Goal: Information Seeking & Learning: Learn about a topic

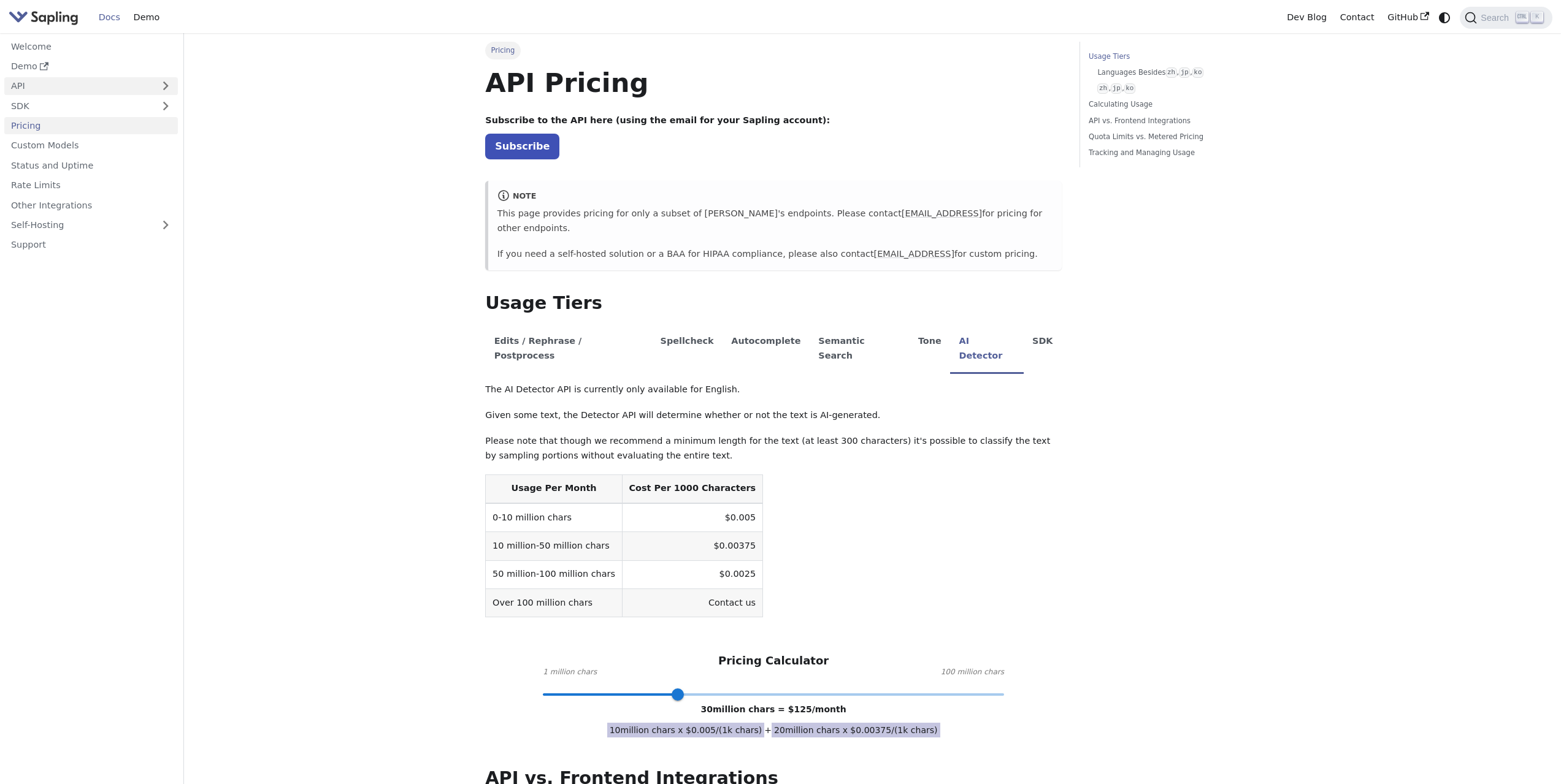
click at [103, 90] on link "API" at bounding box center [78, 86] width 149 height 18
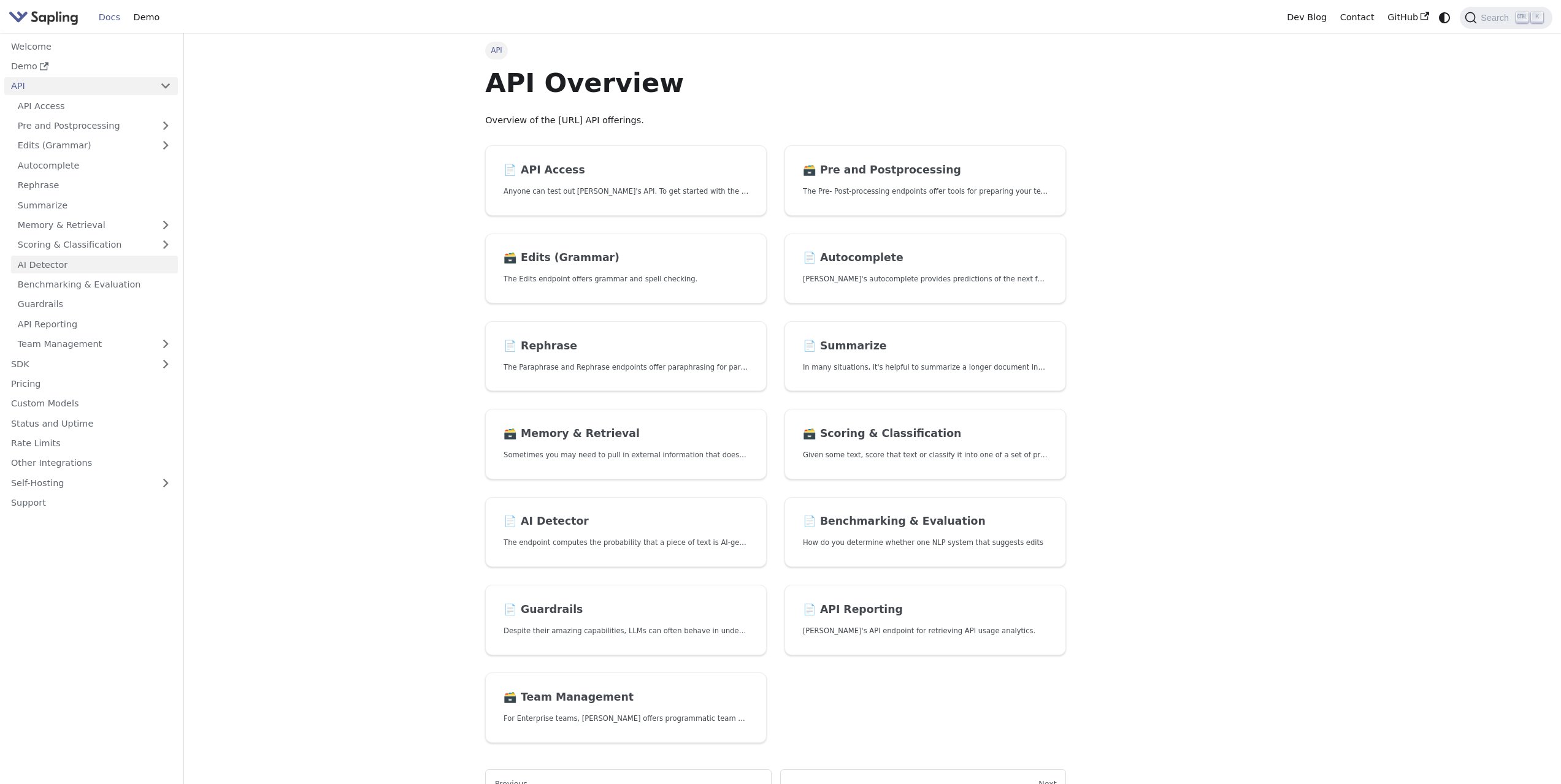
click at [78, 274] on link "AI Detector" at bounding box center [95, 264] width 167 height 18
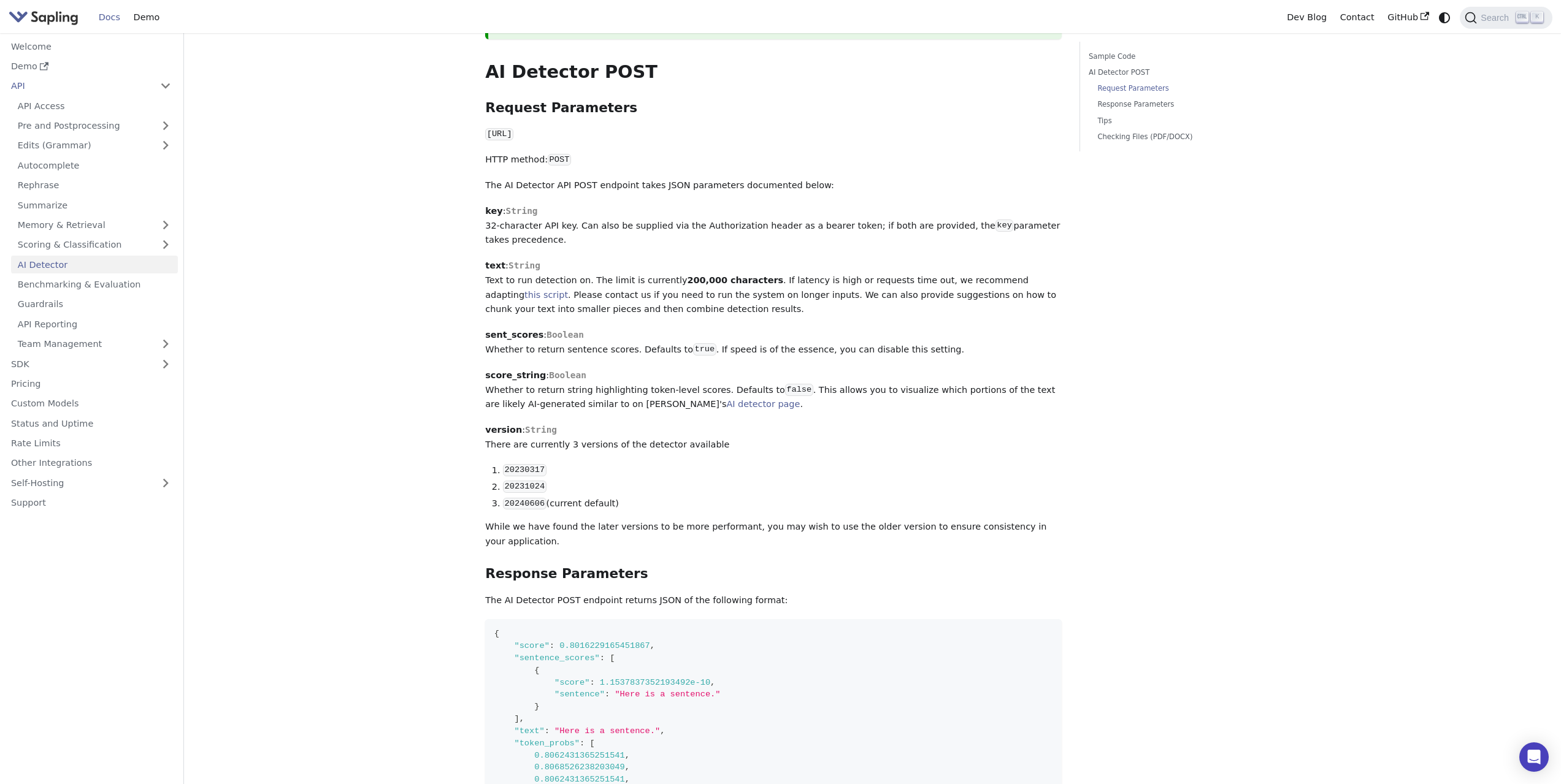
scroll to position [525, 0]
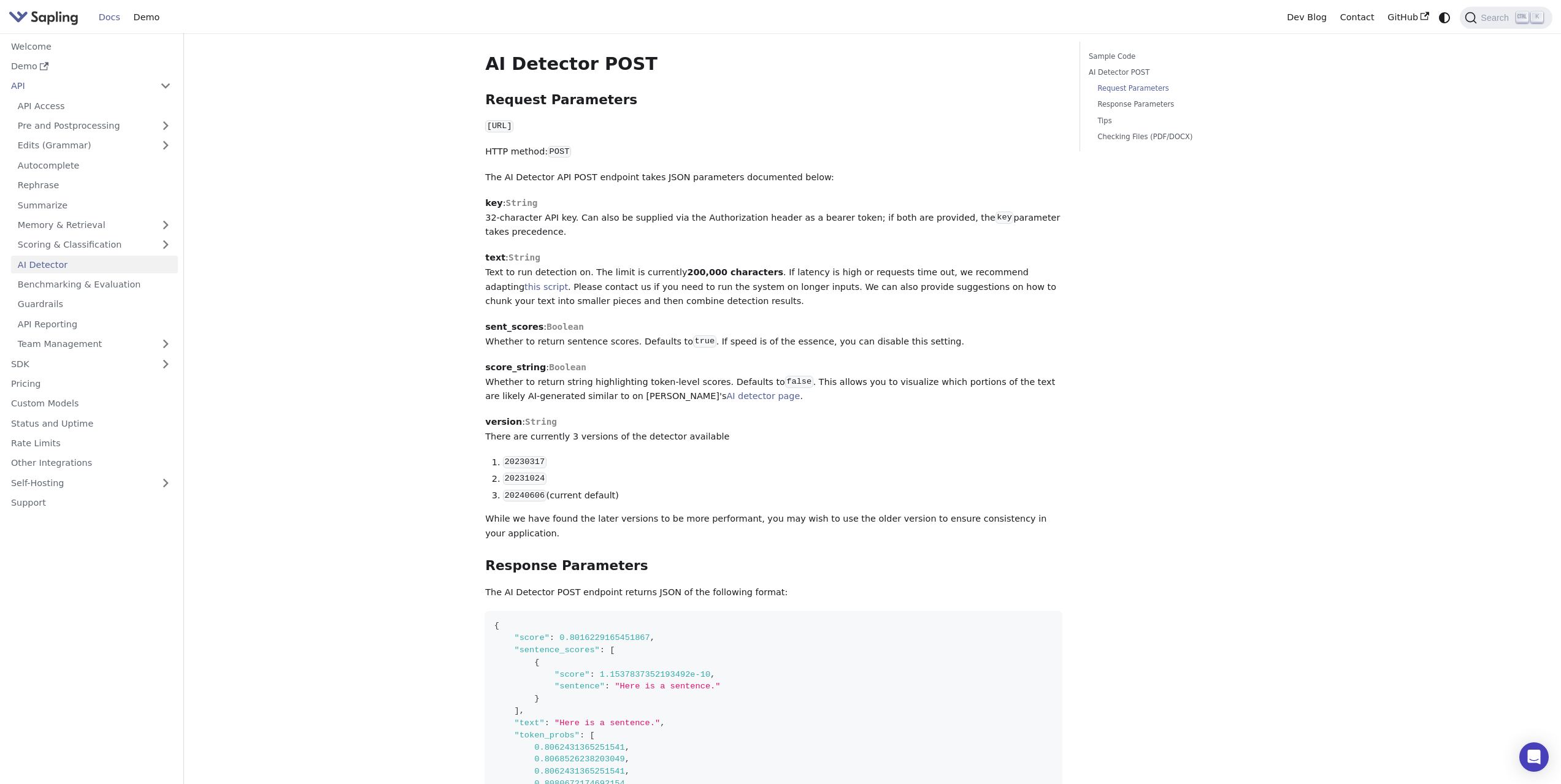
click at [1555, 449] on main "API AI Detector On this page AI Detector The endpoint computes the probability …" at bounding box center [873, 478] width 1377 height 1940
click at [135, 280] on link "Benchmarking & Evaluation" at bounding box center [95, 284] width 167 height 18
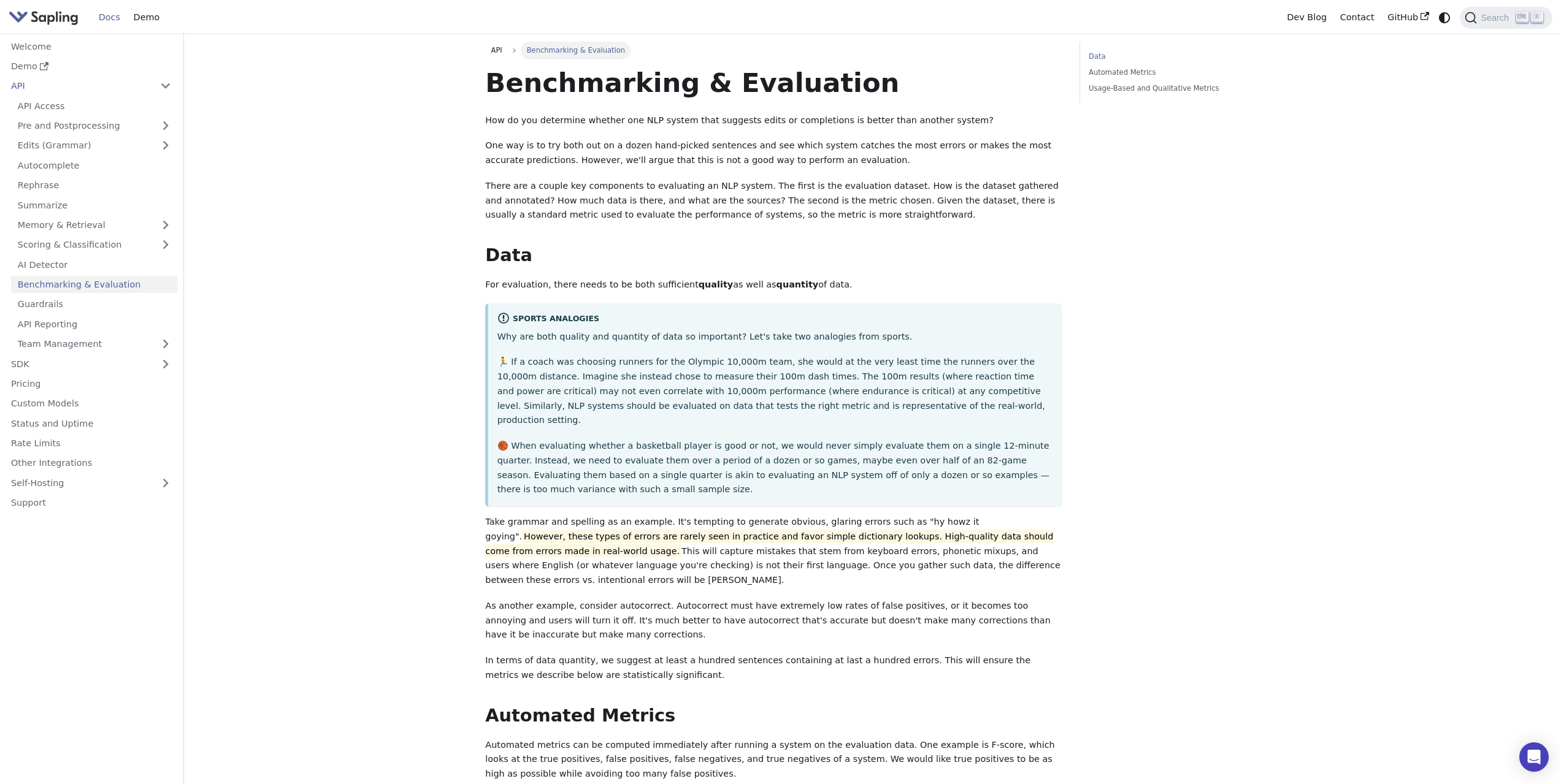
click at [66, 275] on ul "API Access Pre and Postprocessing Edits (Grammar) Autocomplete Rephrase Summari…" at bounding box center [91, 224] width 174 height 256
click at [66, 271] on link "AI Detector" at bounding box center [95, 264] width 167 height 18
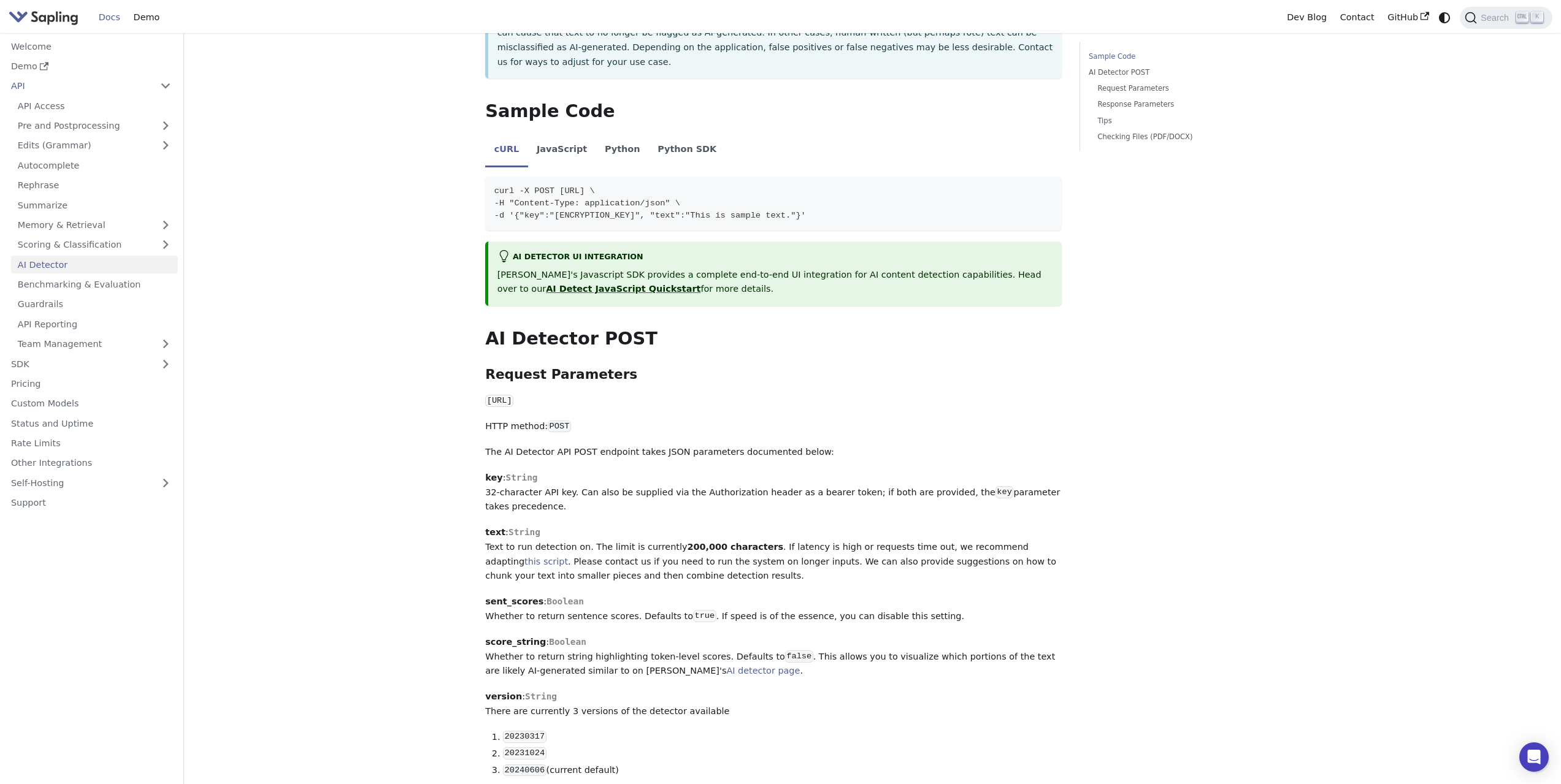
scroll to position [761, 0]
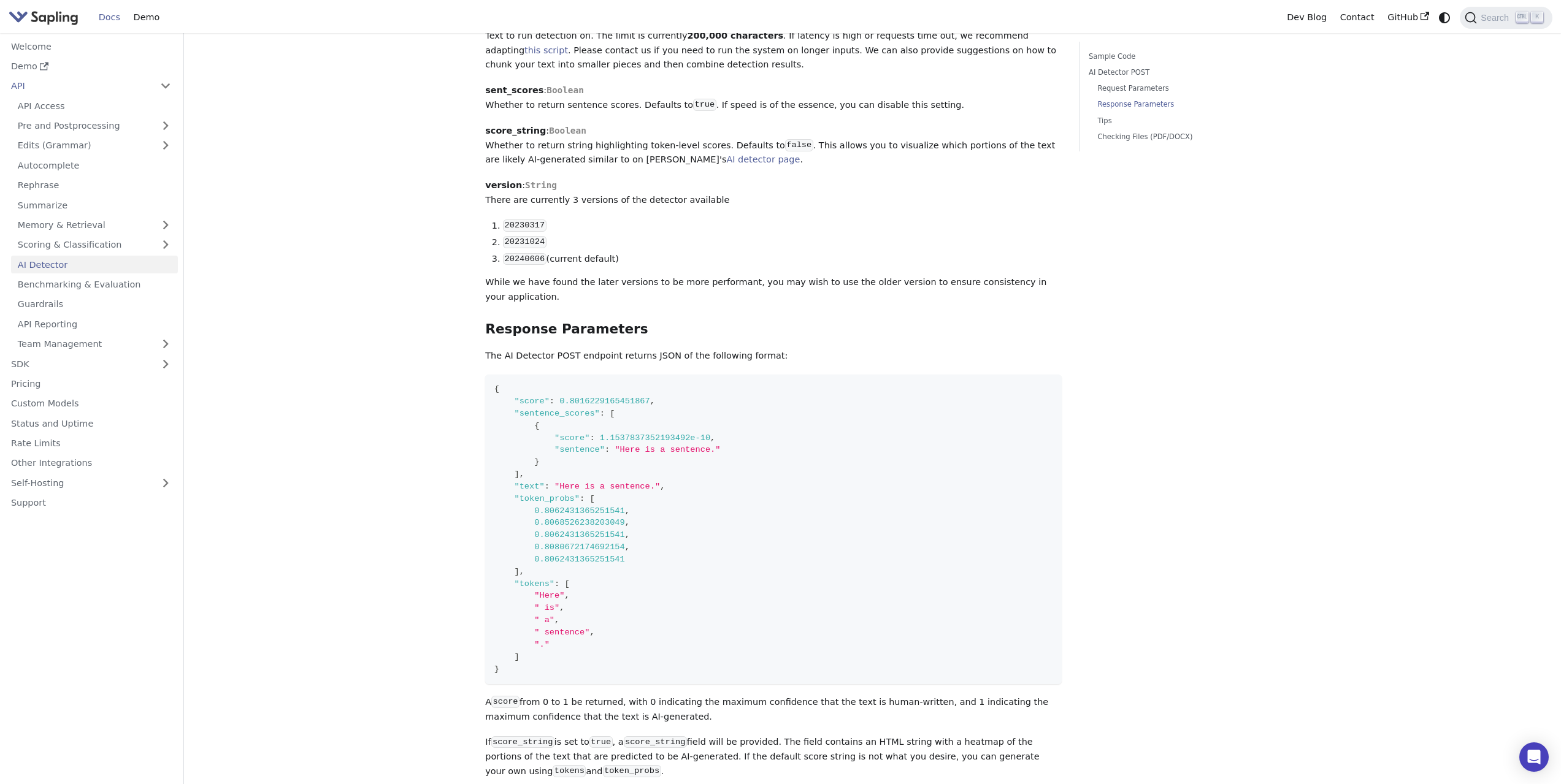
click at [492, 275] on p "While we have found the later versions to be more performant, you may wish to u…" at bounding box center [774, 290] width 577 height 30
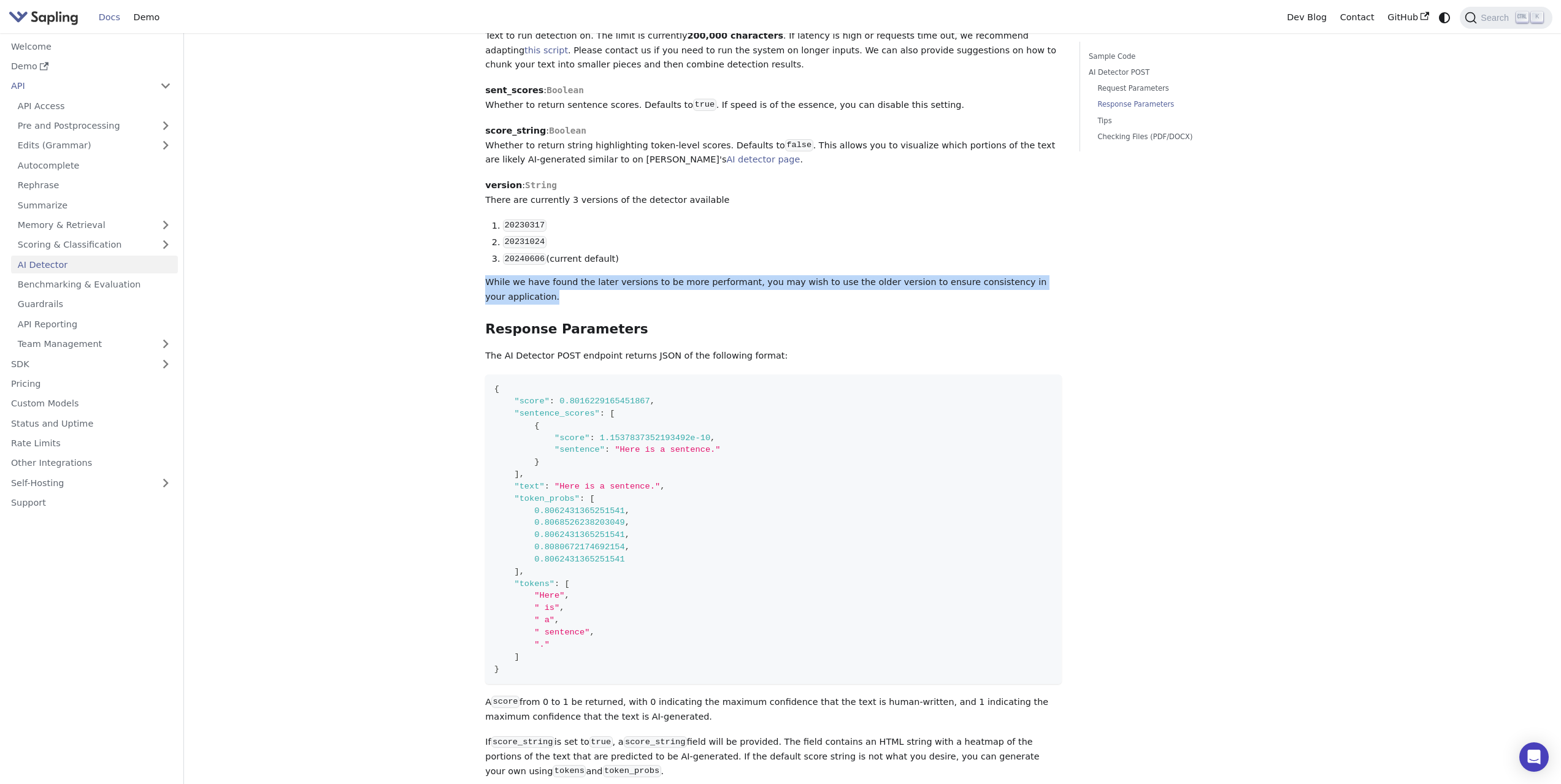
drag, startPoint x: 576, startPoint y: 259, endPoint x: 1063, endPoint y: 254, distance: 487.0
click at [1064, 254] on div "API AI Detector On this page AI Detector The endpoint computes the probability …" at bounding box center [774, 236] width 594 height 1913
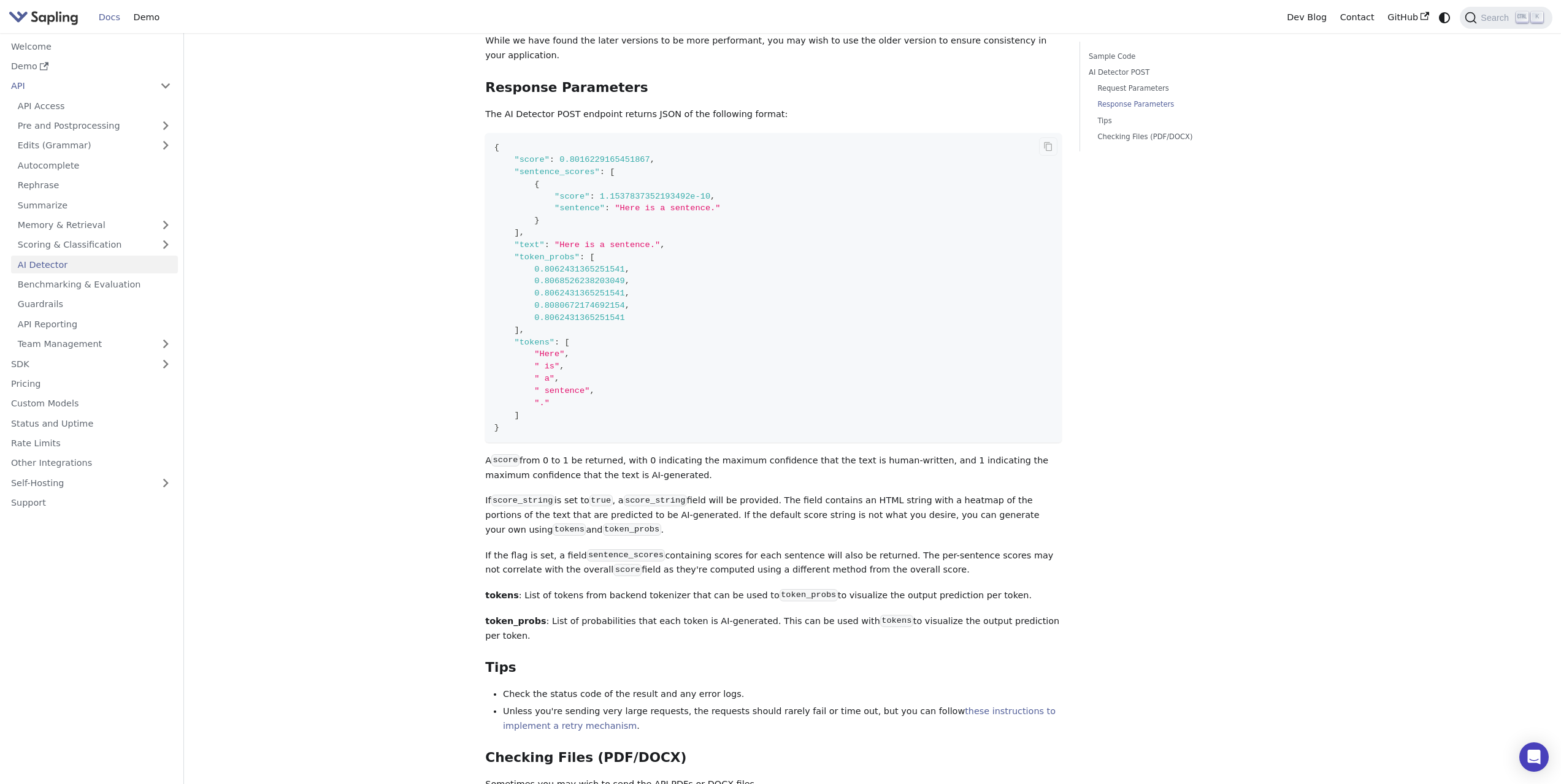
scroll to position [510, 0]
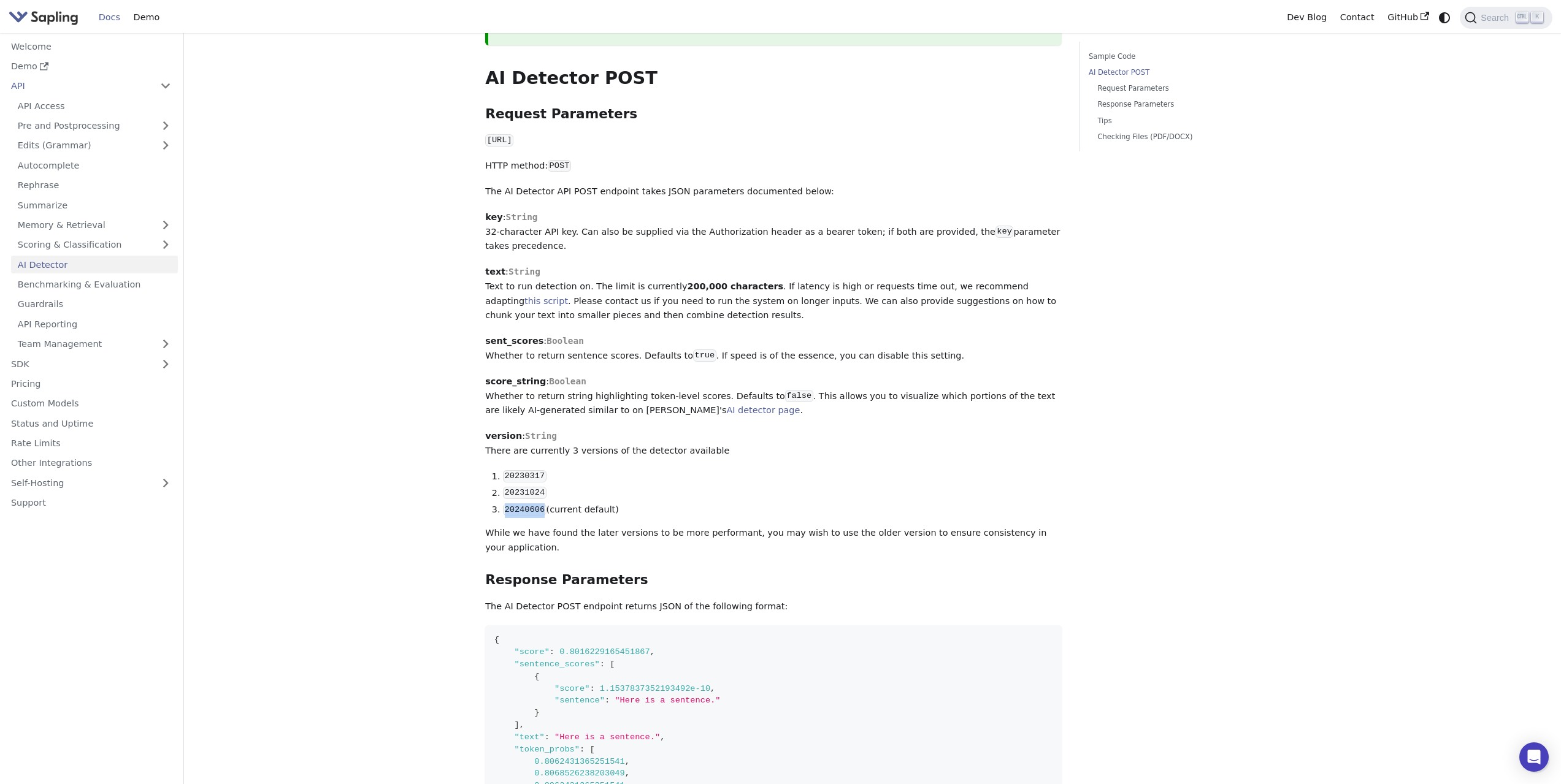
drag, startPoint x: 506, startPoint y: 487, endPoint x: 541, endPoint y: 488, distance: 35.0
click at [541, 504] on code "20240606" at bounding box center [524, 510] width 43 height 12
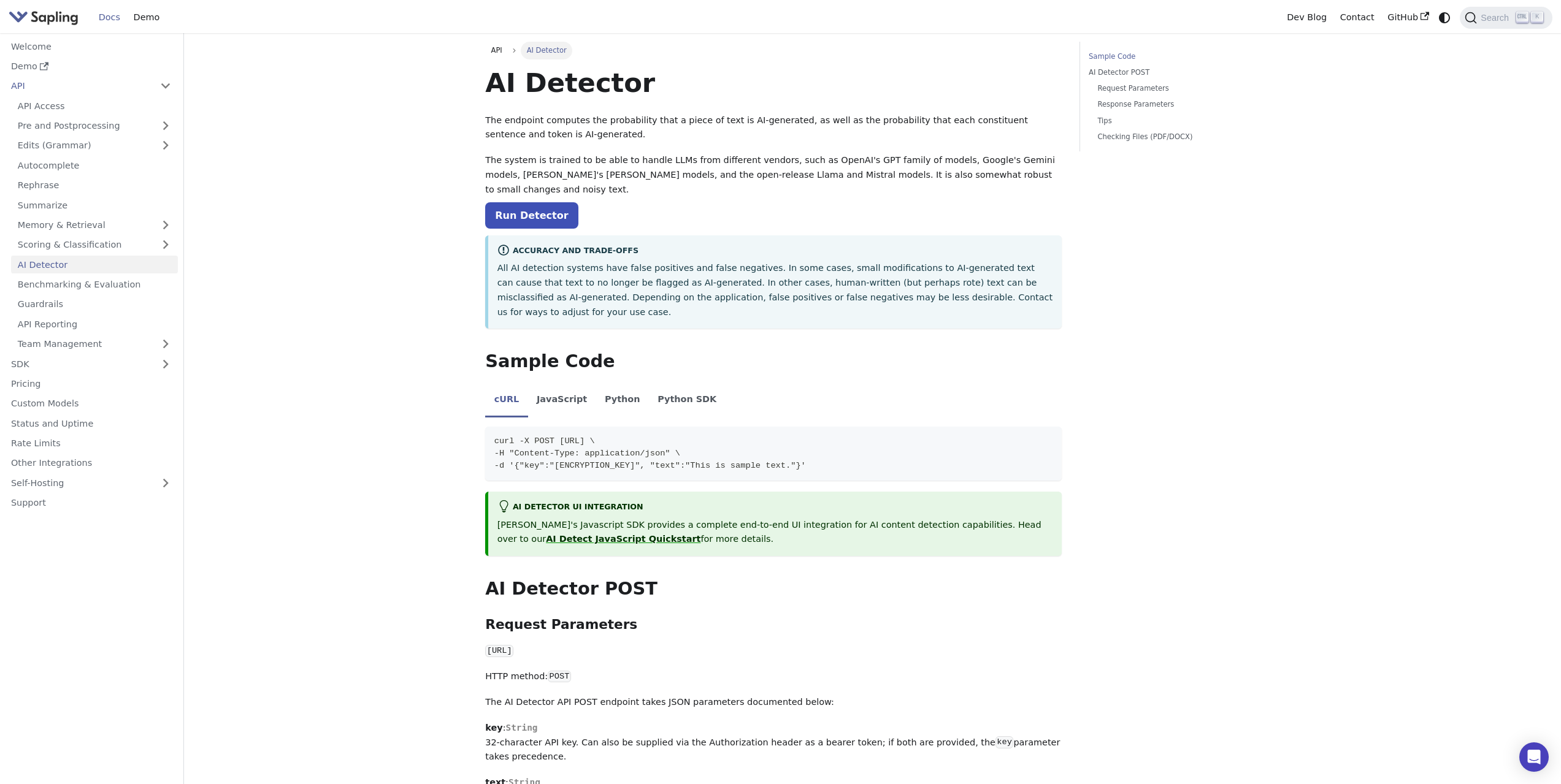
click at [47, 12] on img "Main" at bounding box center [43, 17] width 70 height 18
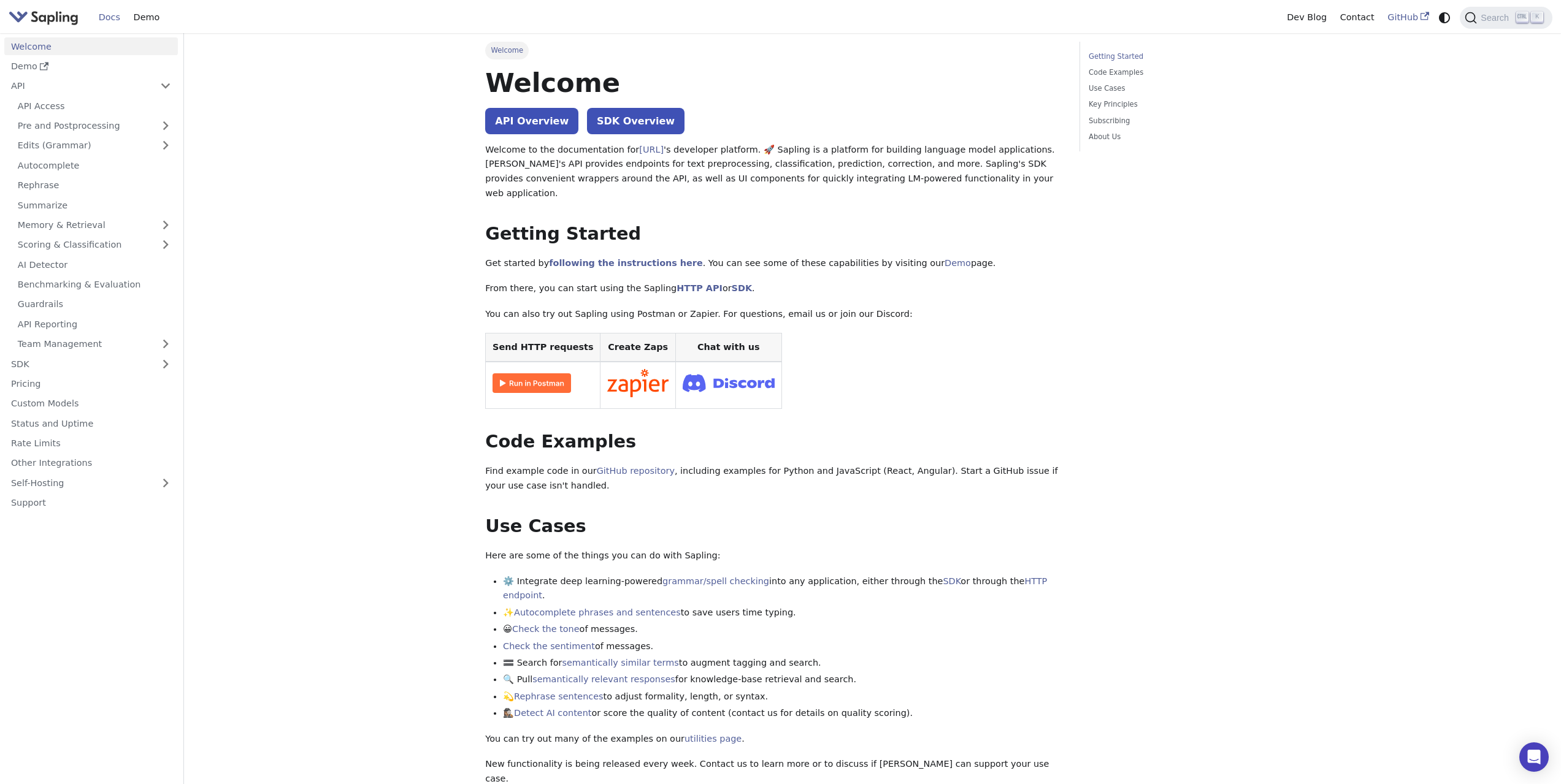
click at [1395, 16] on link "GitHub" at bounding box center [1408, 17] width 54 height 19
click at [37, 25] on img "Main" at bounding box center [43, 17] width 70 height 18
click at [42, 22] on img "Main" at bounding box center [43, 17] width 70 height 18
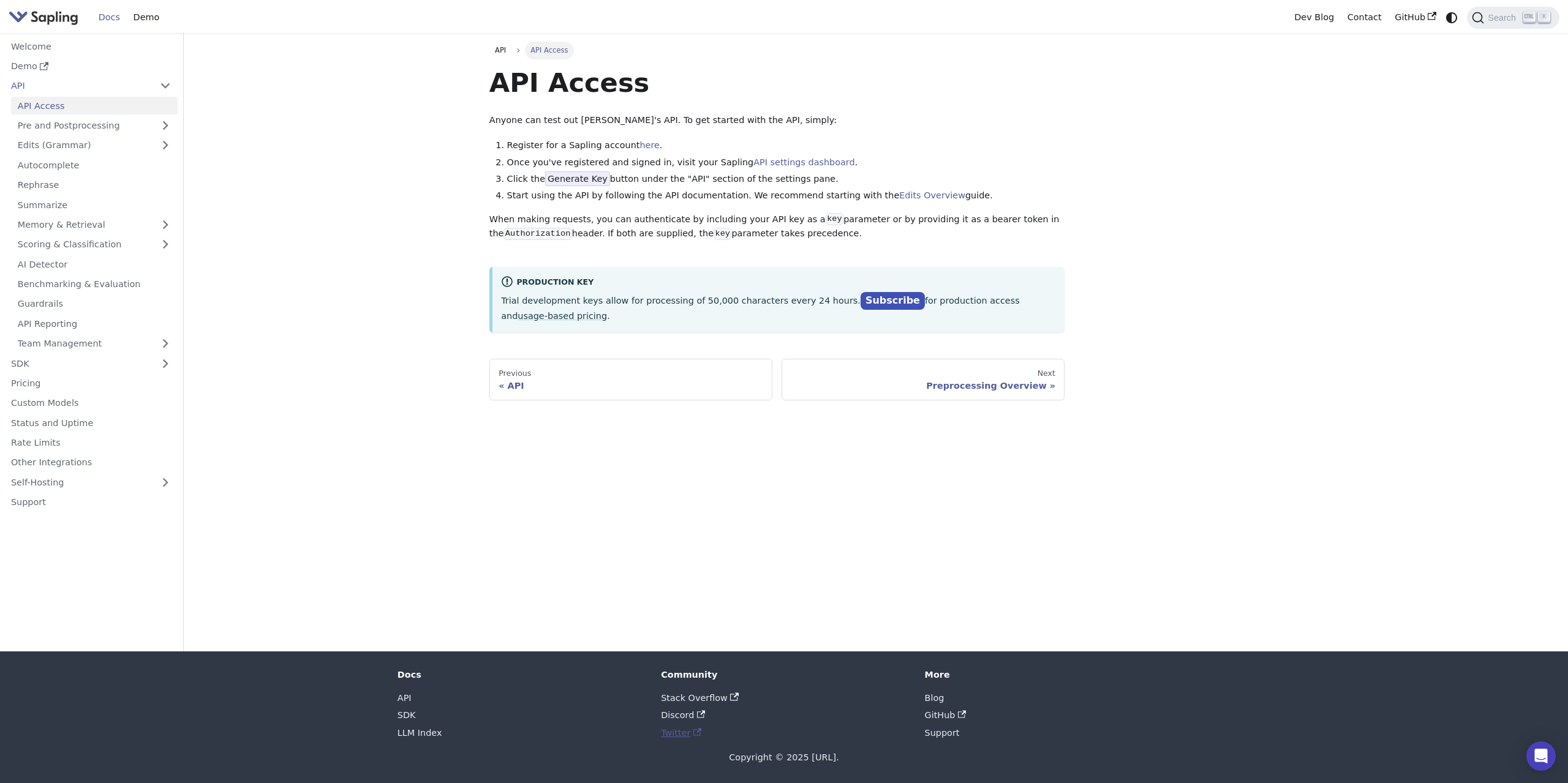
click at [668, 734] on link "Twitter" at bounding box center [680, 733] width 40 height 10
click at [942, 698] on link "Blog" at bounding box center [935, 698] width 20 height 10
click at [673, 712] on link "Discord" at bounding box center [683, 715] width 44 height 10
